Goal: Task Accomplishment & Management: Manage account settings

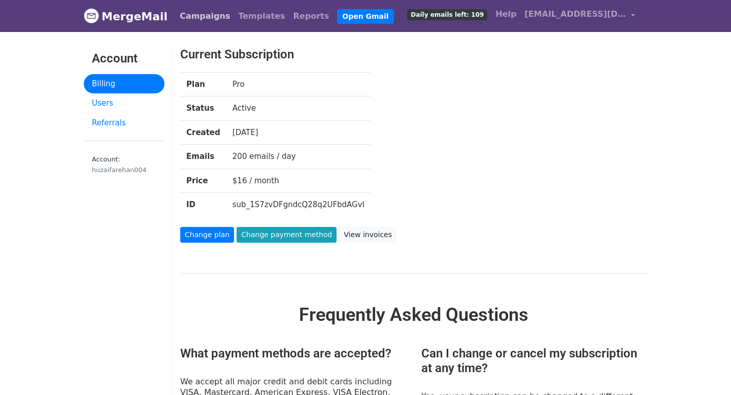
click at [200, 15] on link "Campaigns" at bounding box center [205, 16] width 58 height 20
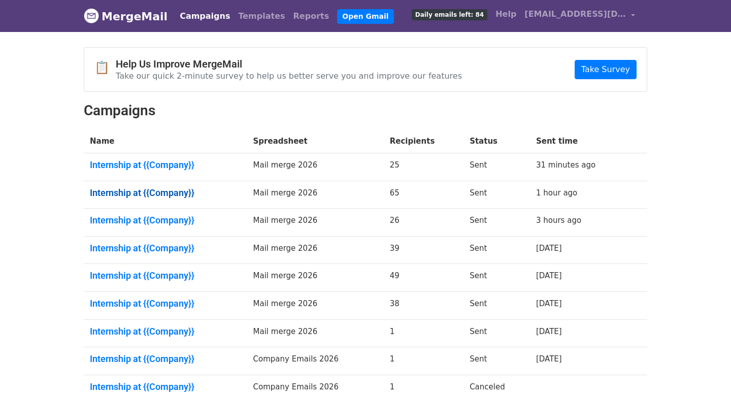
click at [157, 188] on link "Internship at {{Company}}" at bounding box center [165, 192] width 151 height 11
click at [158, 219] on link "Internship at {{Company}}" at bounding box center [165, 220] width 151 height 11
click at [161, 247] on link "Internship at {{Company}}" at bounding box center [165, 248] width 151 height 11
